Goal: Task Accomplishment & Management: Manage account settings

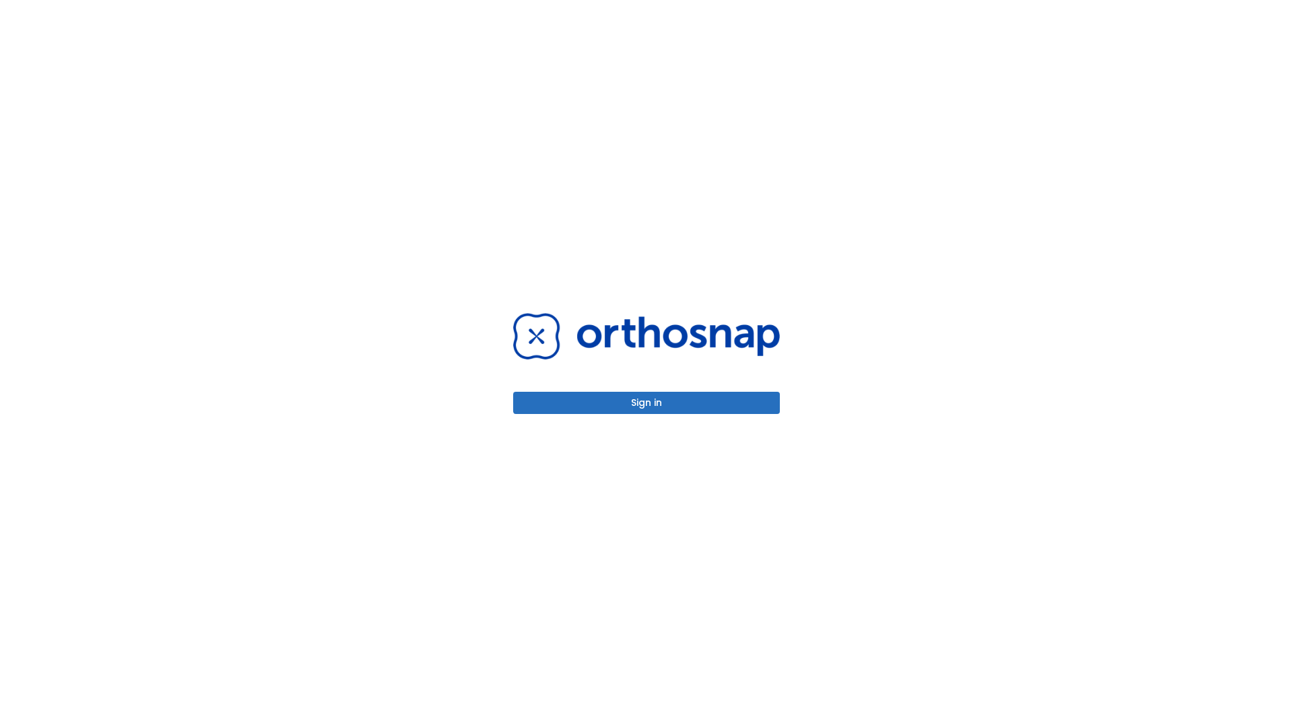
click at [646, 403] on button "Sign in" at bounding box center [646, 403] width 267 height 22
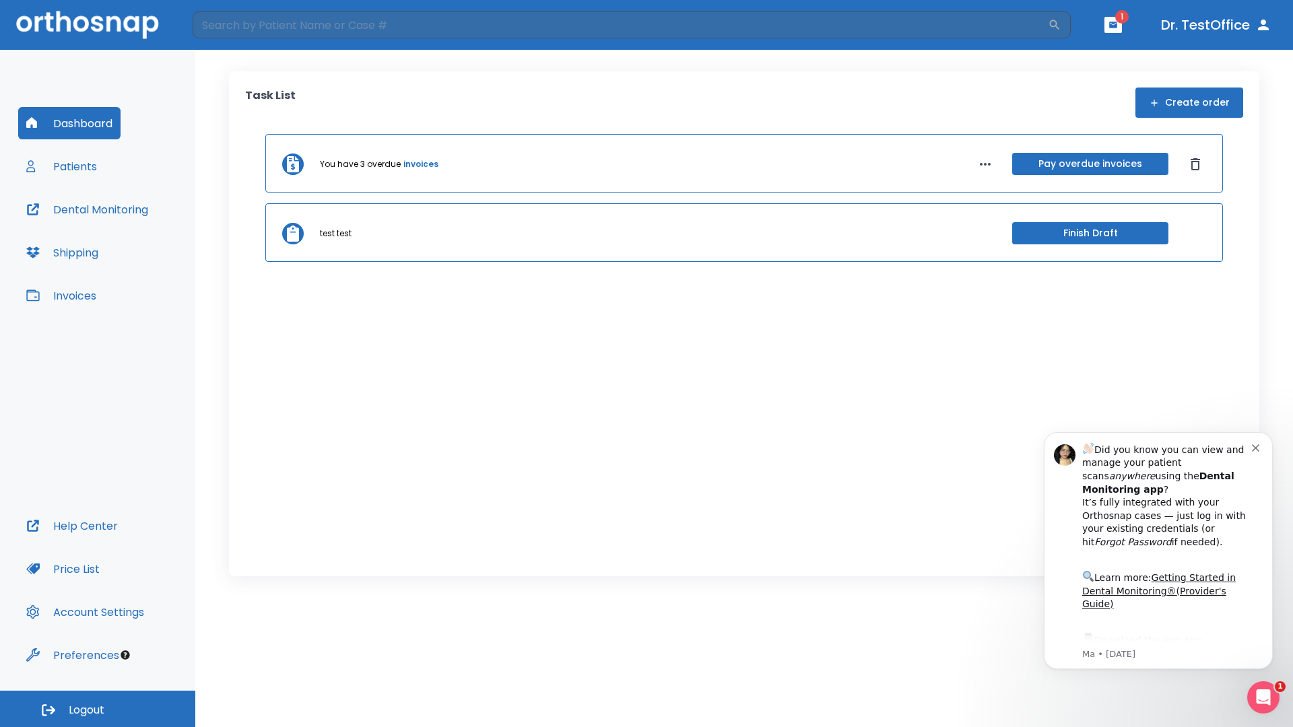
click at [98, 709] on span "Logout" at bounding box center [87, 710] width 36 height 15
